Goal: Information Seeking & Learning: Learn about a topic

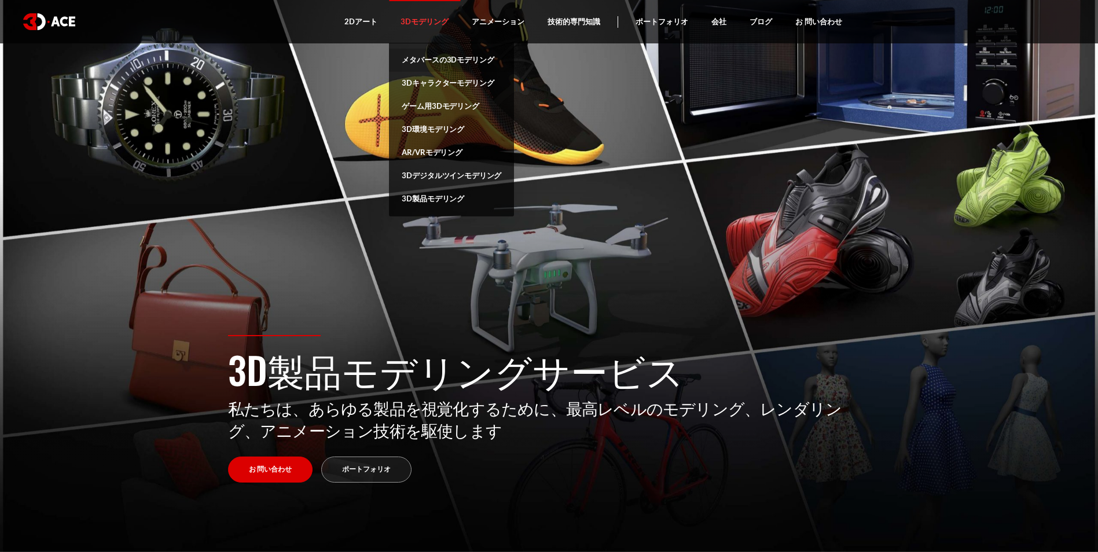
click at [454, 59] on link "メタバースの3Dモデリング" at bounding box center [451, 60] width 125 height 23
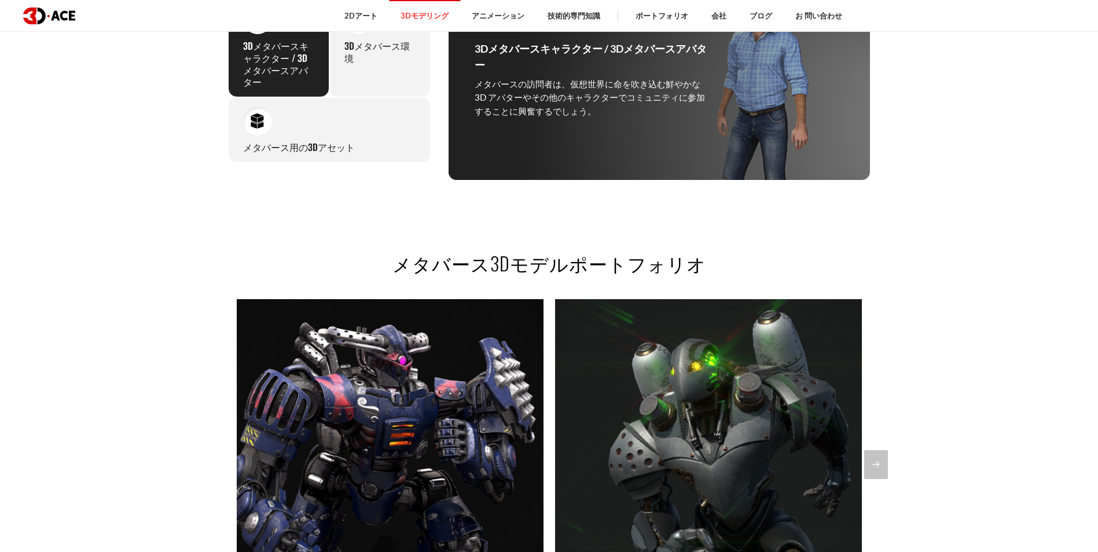
scroll to position [1100, 0]
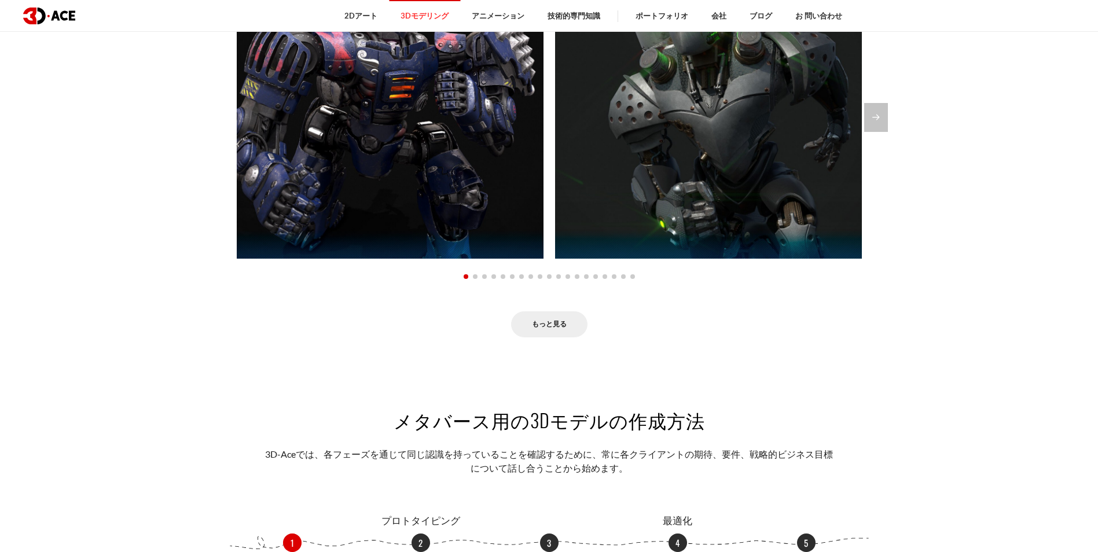
click at [552, 317] on link "もっと見る" at bounding box center [549, 324] width 76 height 26
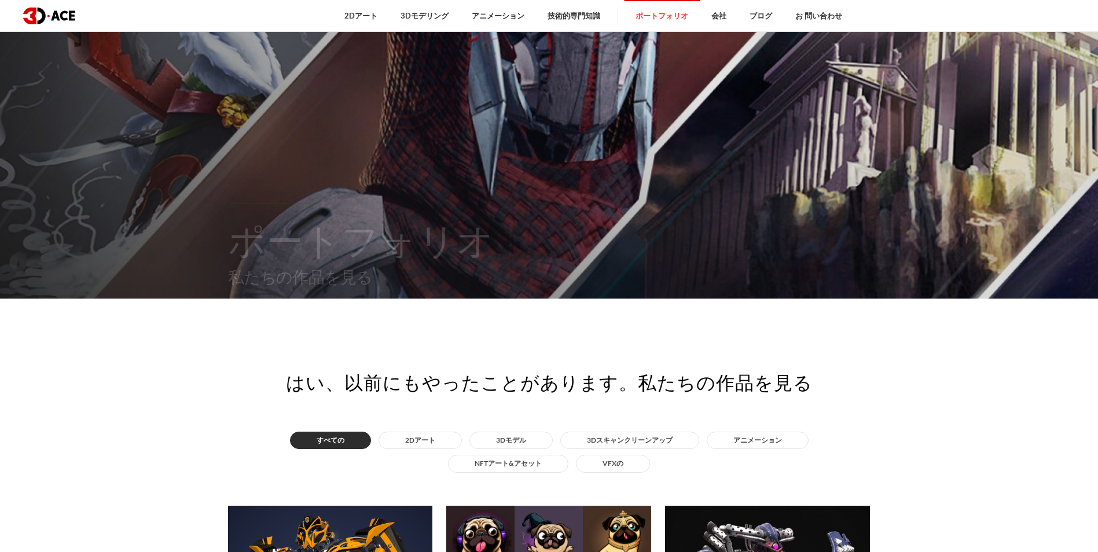
scroll to position [116, 0]
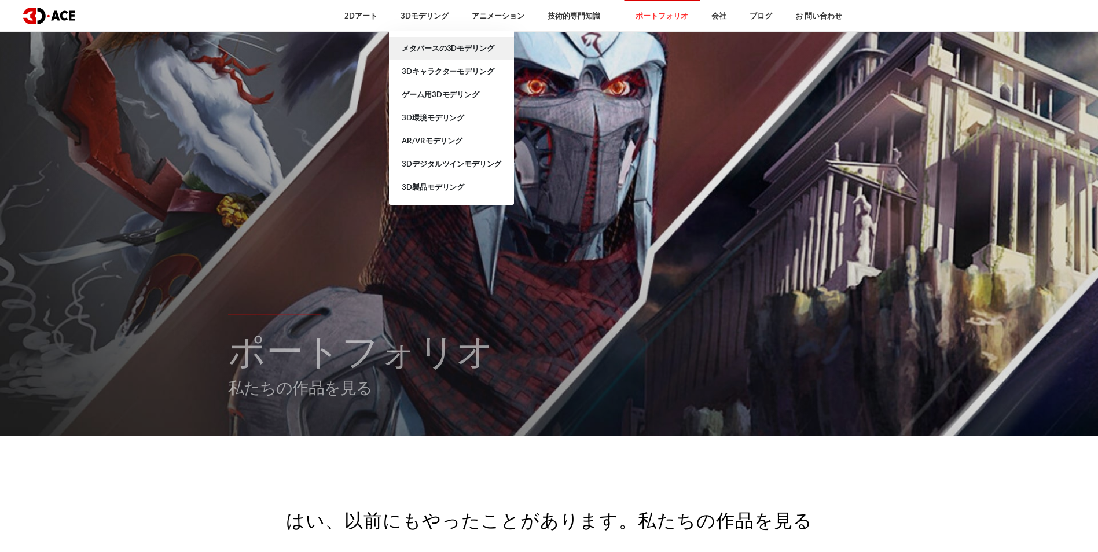
click at [433, 42] on link "メタバースの3Dモデリング" at bounding box center [451, 48] width 125 height 23
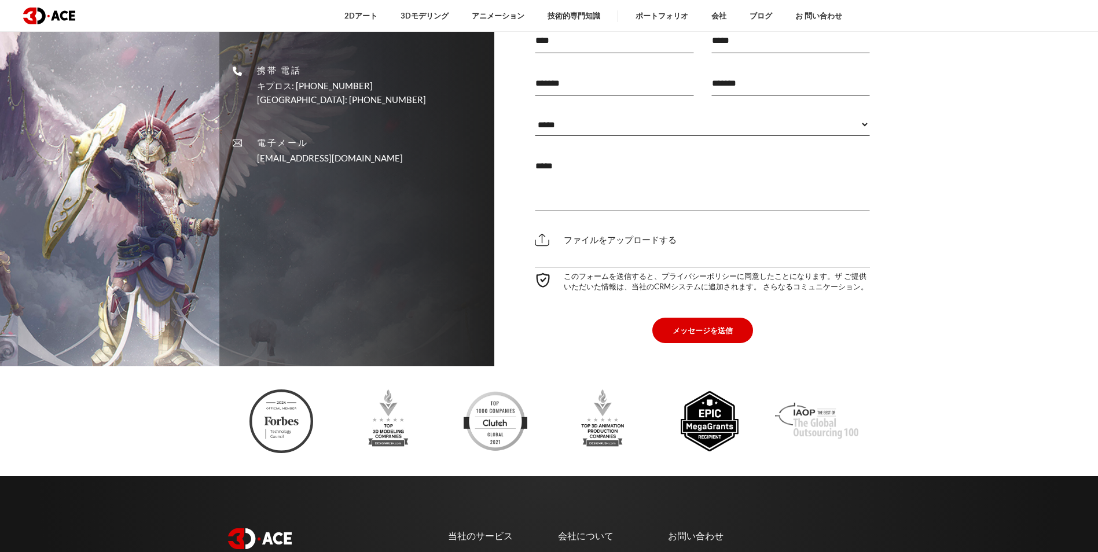
scroll to position [3738, 0]
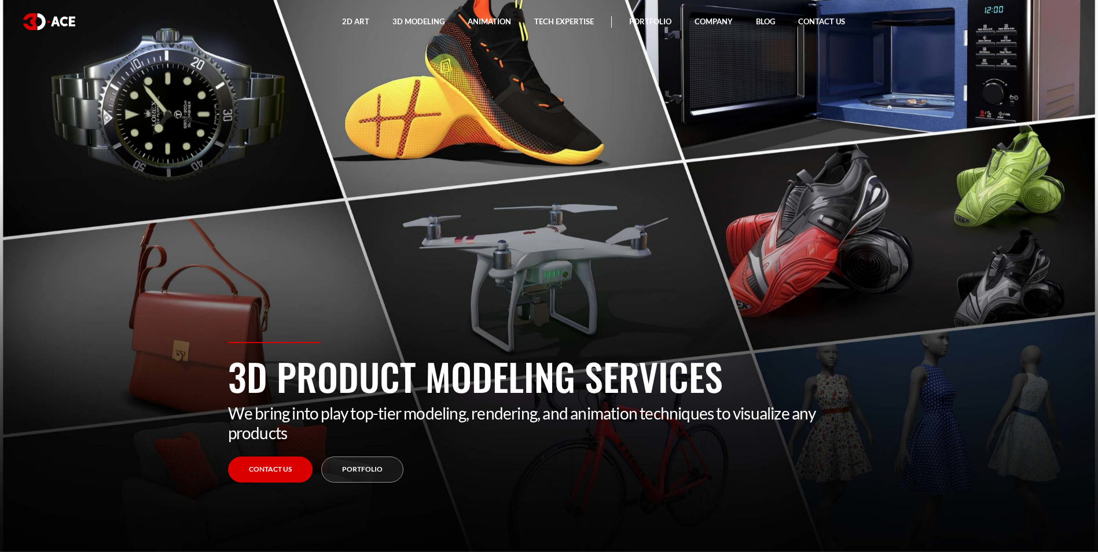
click at [867, 240] on section "3D Product Modeling Services We bring into play top-tier modeling, rendering, a…" at bounding box center [549, 276] width 1098 height 552
